Goal: Information Seeking & Learning: Find specific fact

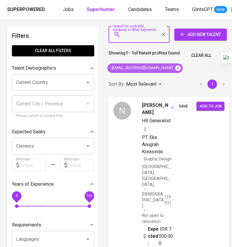
click at [175, 66] on icon at bounding box center [177, 67] width 5 height 5
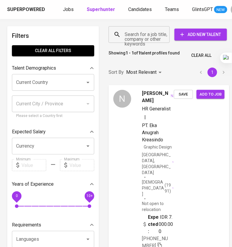
click at [137, 33] on input "Search for a job title, company or other keywords" at bounding box center [140, 34] width 35 height 11
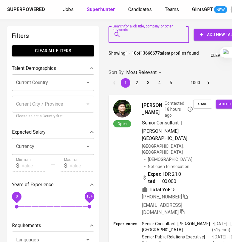
paste input "[EMAIL_ADDRESS][DOMAIN_NAME]"
type input "[EMAIL_ADDRESS][DOMAIN_NAME]"
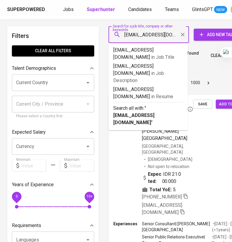
scroll to position [0, 13]
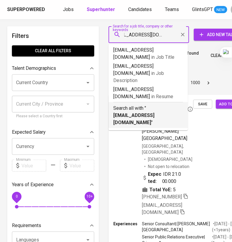
click at [146, 105] on p "Search all with " [EMAIL_ADDRESS][DOMAIN_NAME] "" at bounding box center [148, 115] width 70 height 21
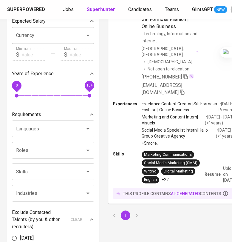
scroll to position [112, 0]
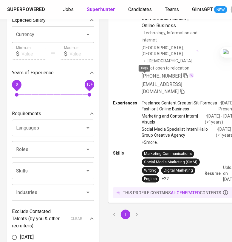
click at [183, 77] on icon "button" at bounding box center [185, 75] width 5 height 5
